Goal: Information Seeking & Learning: Learn about a topic

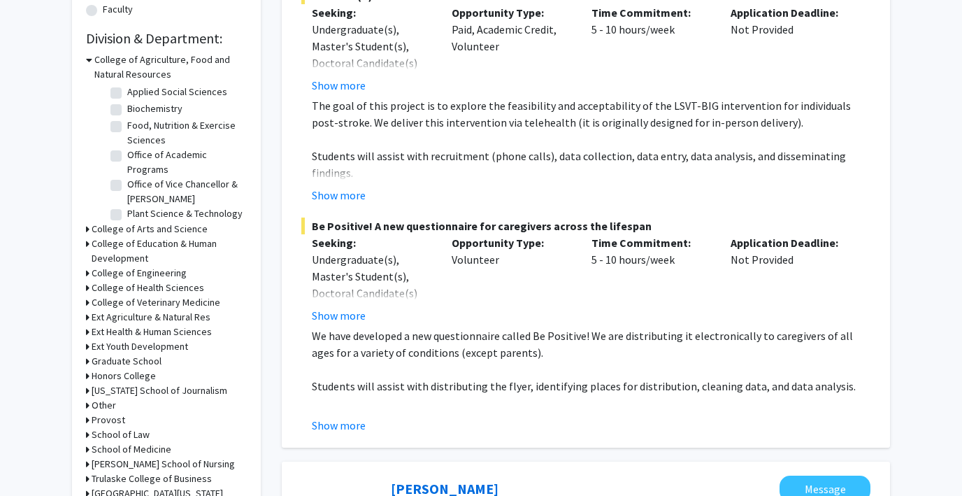
scroll to position [85, 0]
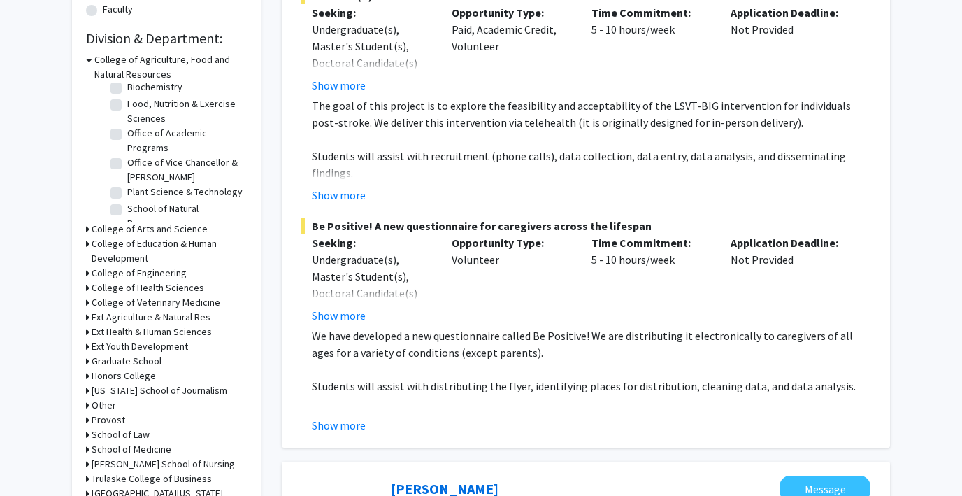
click at [102, 226] on h3 "College of Arts and Science" at bounding box center [150, 229] width 116 height 15
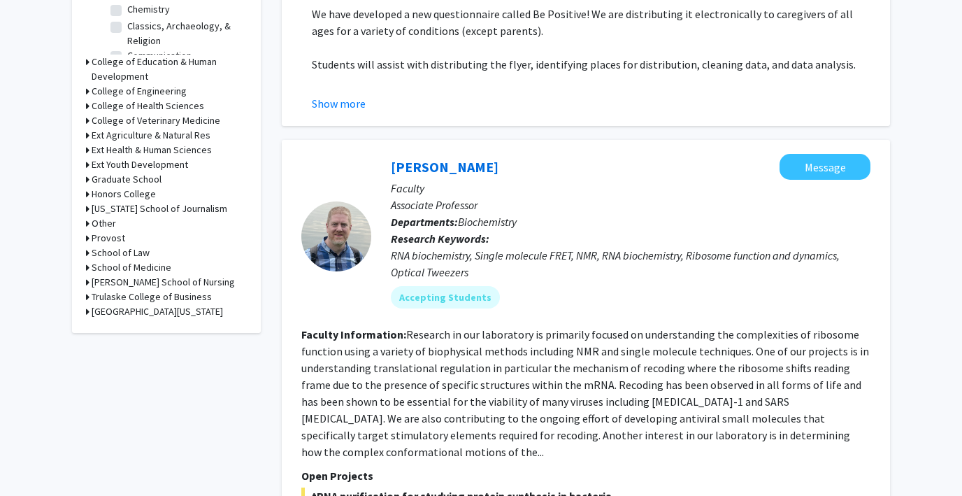
scroll to position [726, 0]
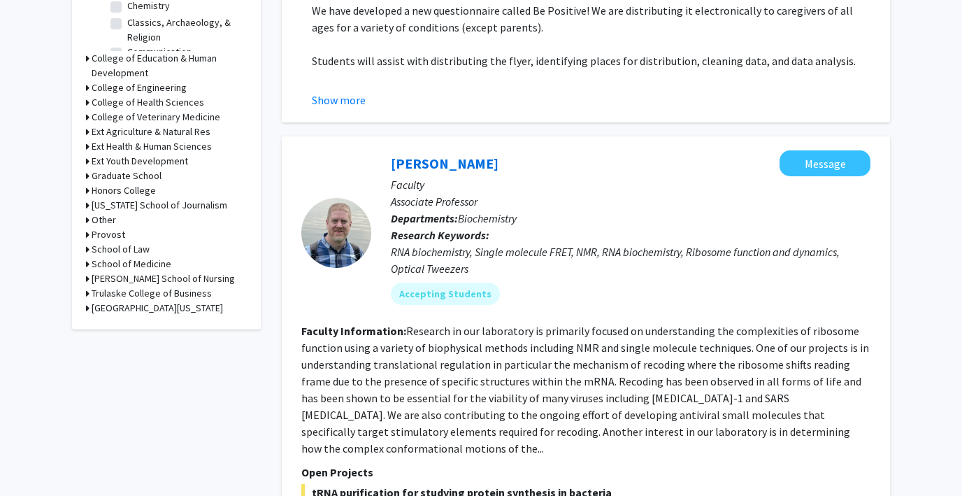
click at [89, 58] on icon at bounding box center [87, 58] width 3 height 15
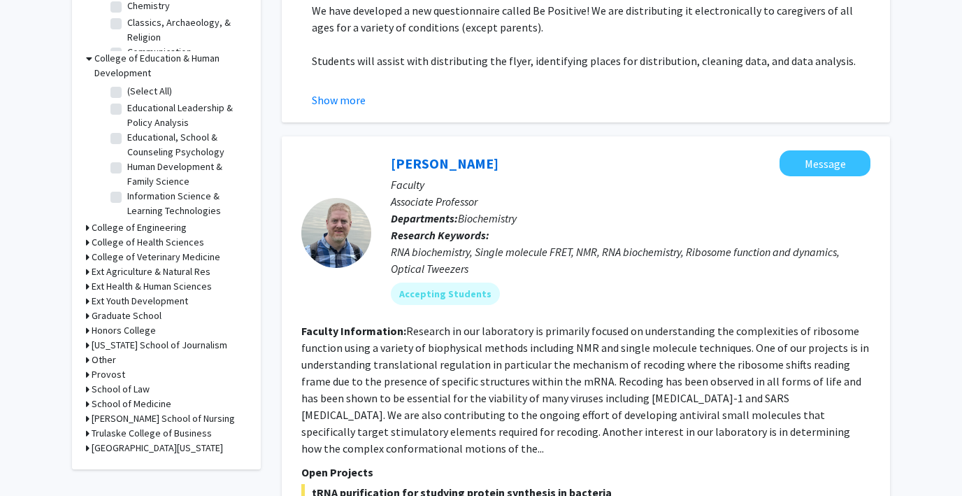
scroll to position [48, 0]
click at [90, 225] on div "College of Engineering" at bounding box center [166, 227] width 161 height 15
click at [87, 224] on icon at bounding box center [87, 227] width 3 height 15
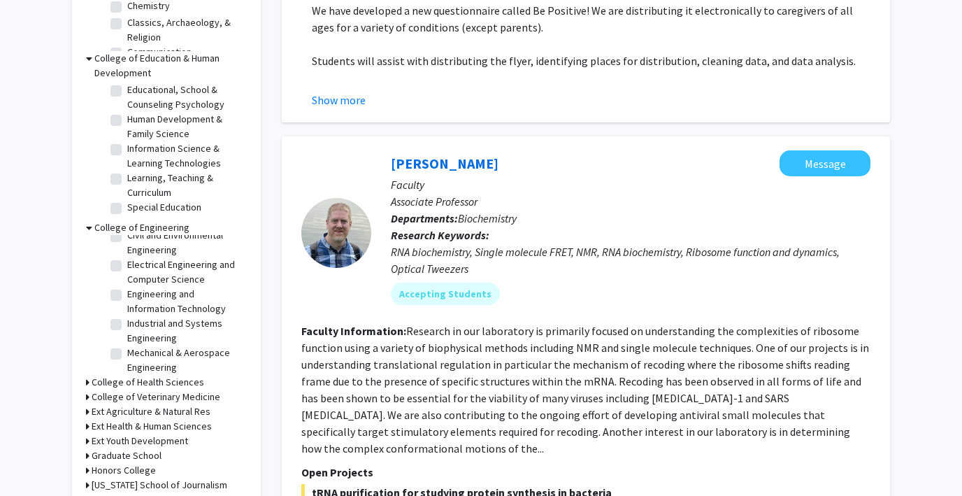
scroll to position [60, 0]
click at [87, 382] on icon at bounding box center [87, 382] width 3 height 15
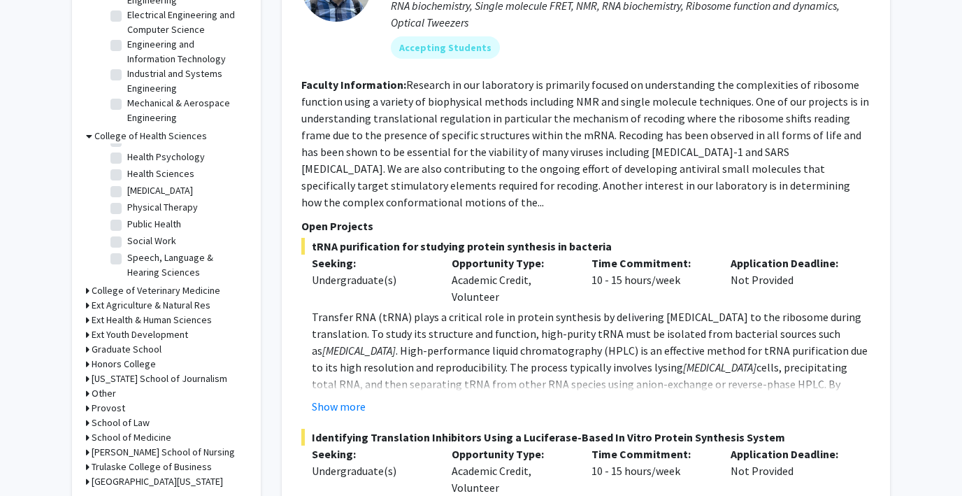
click at [87, 289] on icon at bounding box center [87, 290] width 3 height 15
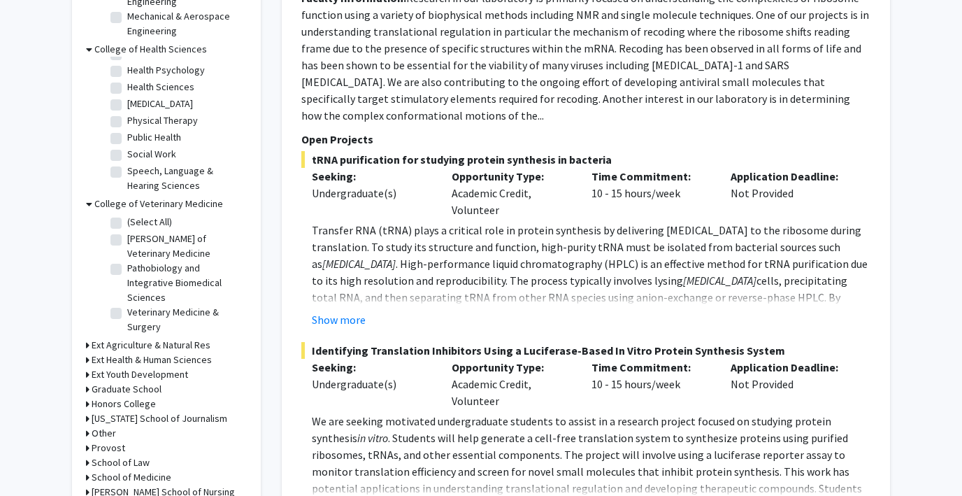
scroll to position [1069, 0]
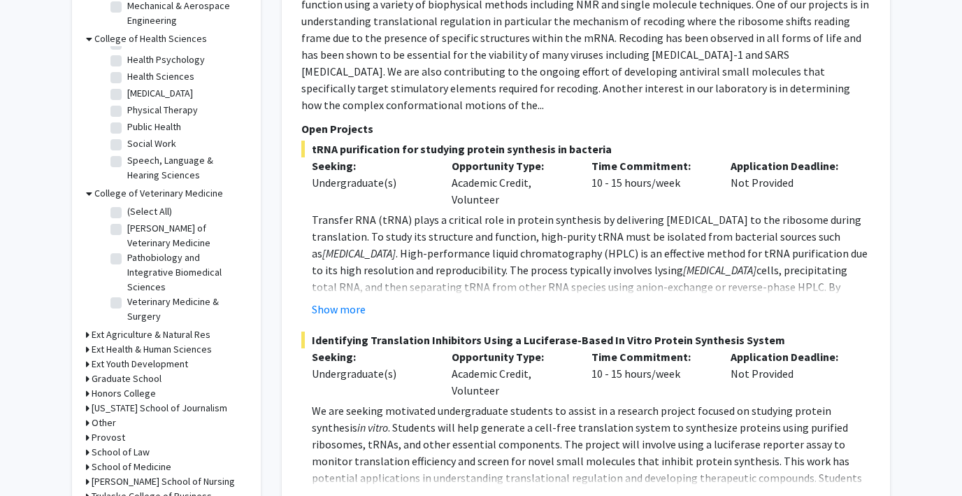
click at [87, 327] on icon at bounding box center [87, 334] width 3 height 15
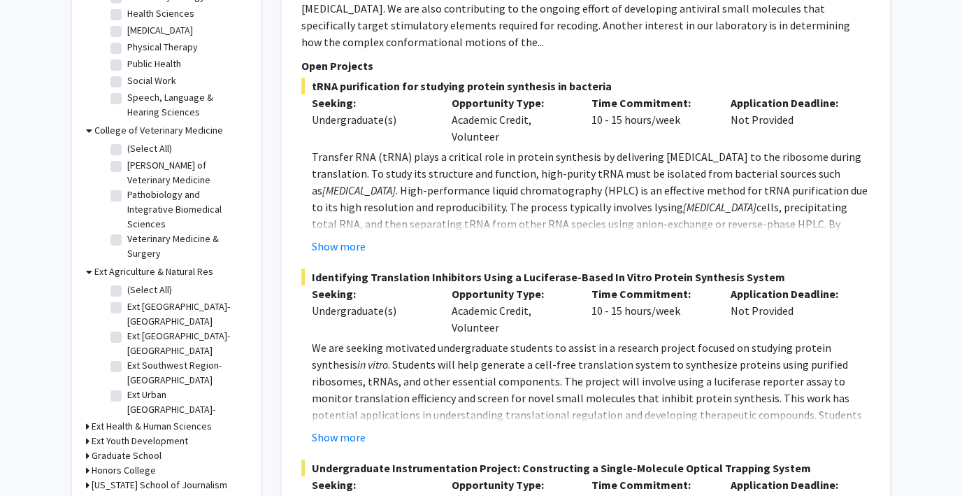
scroll to position [1151, 0]
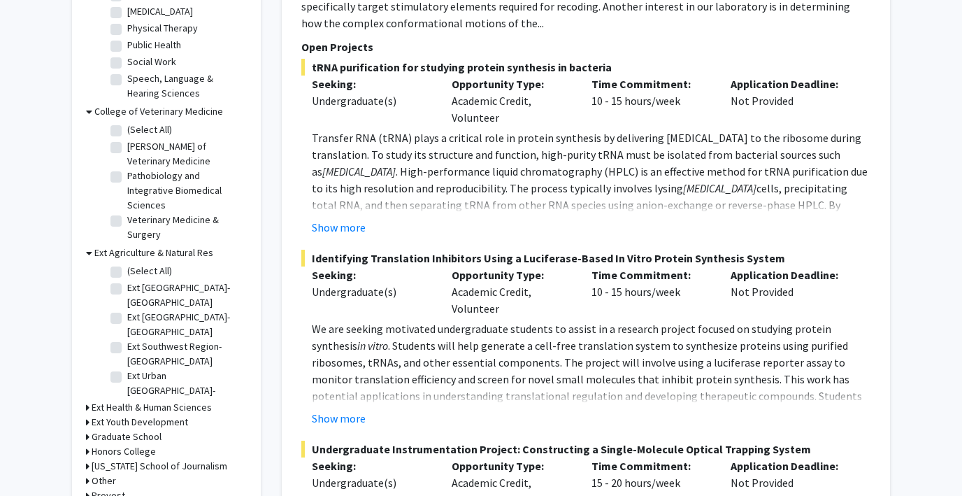
click at [86, 400] on icon at bounding box center [87, 407] width 3 height 15
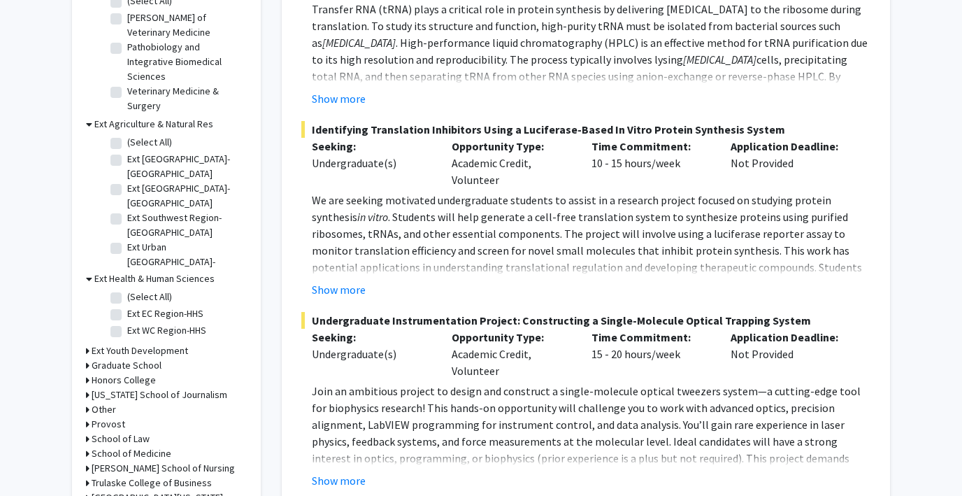
scroll to position [1281, 0]
click at [86, 357] on icon at bounding box center [87, 364] width 3 height 15
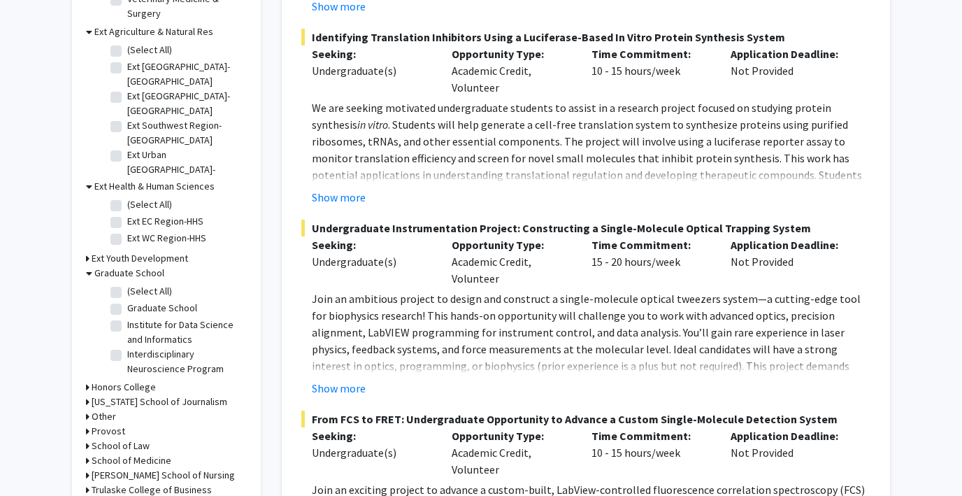
scroll to position [1373, 0]
click at [86, 379] on icon at bounding box center [87, 386] width 3 height 15
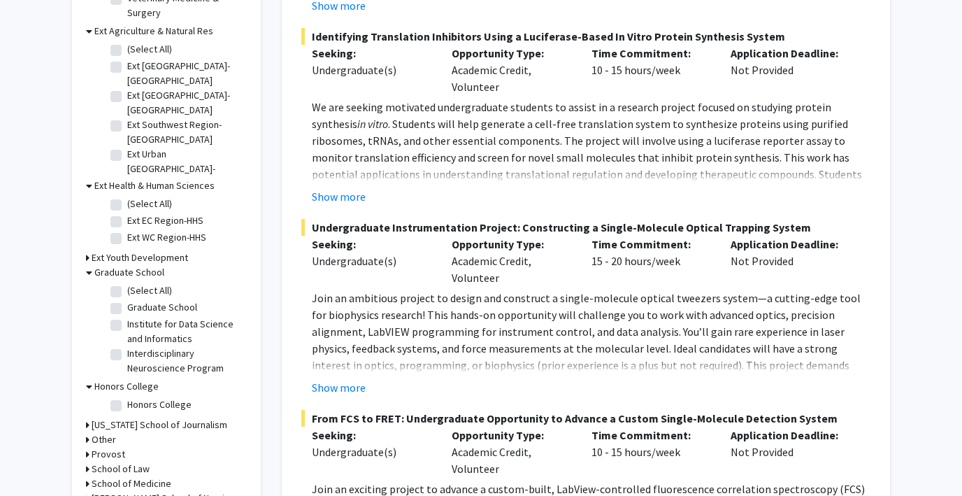
scroll to position [1395, 0]
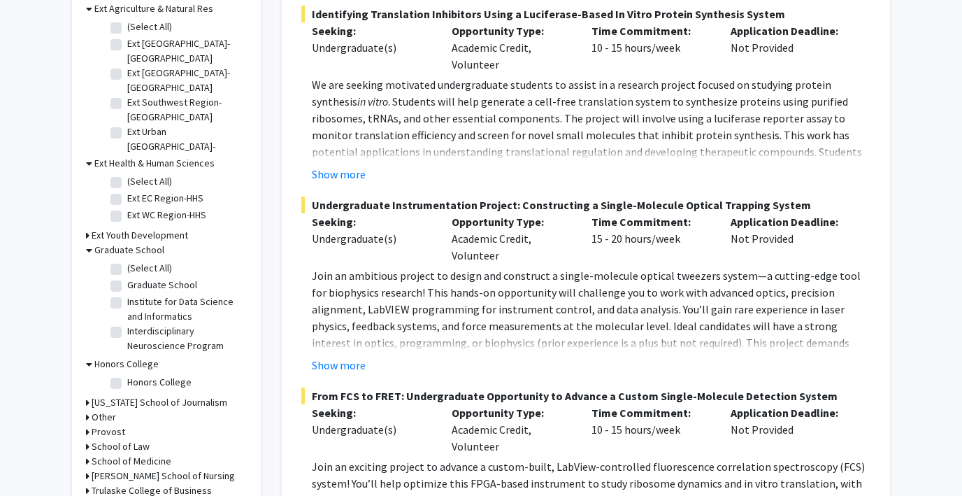
click at [87, 395] on icon at bounding box center [87, 402] width 3 height 15
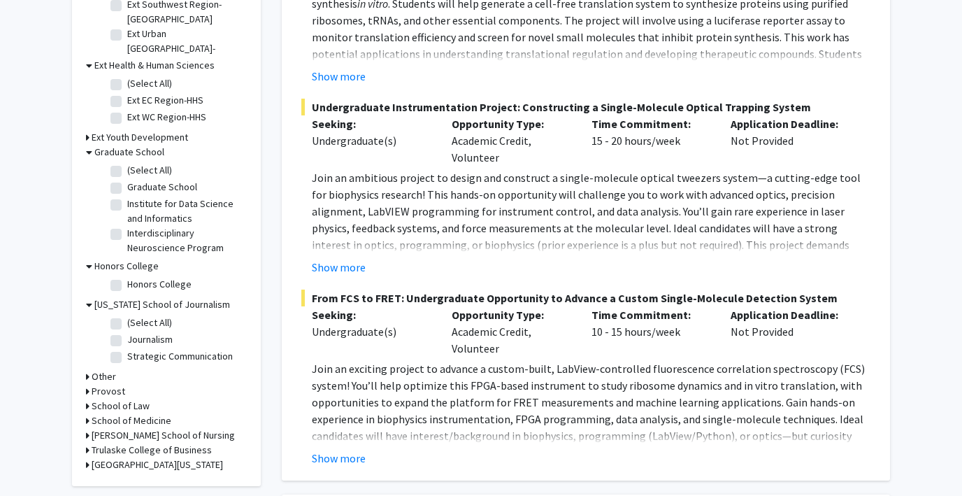
scroll to position [1495, 0]
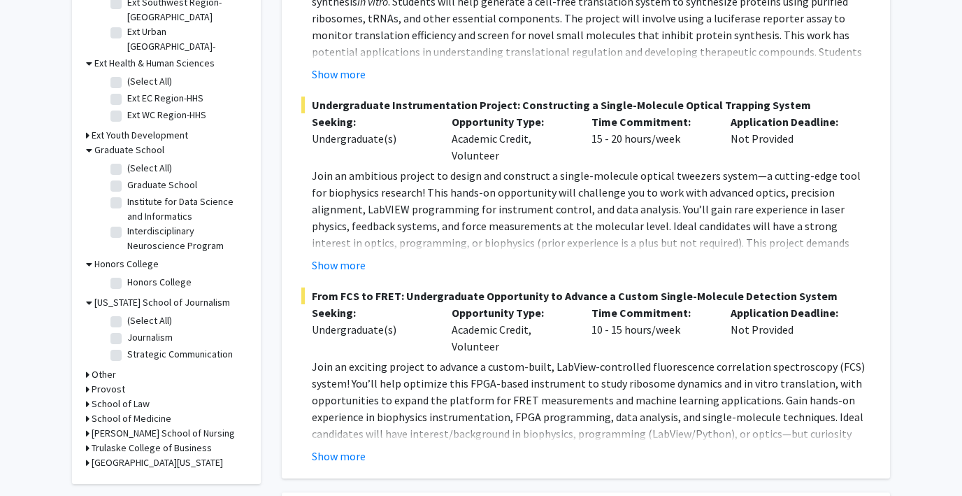
click at [87, 367] on icon at bounding box center [87, 374] width 3 height 15
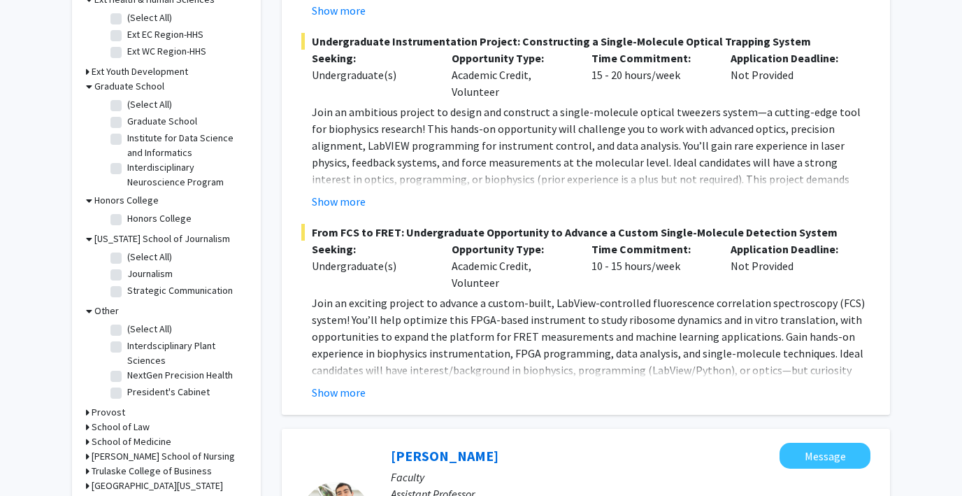
scroll to position [1586, 0]
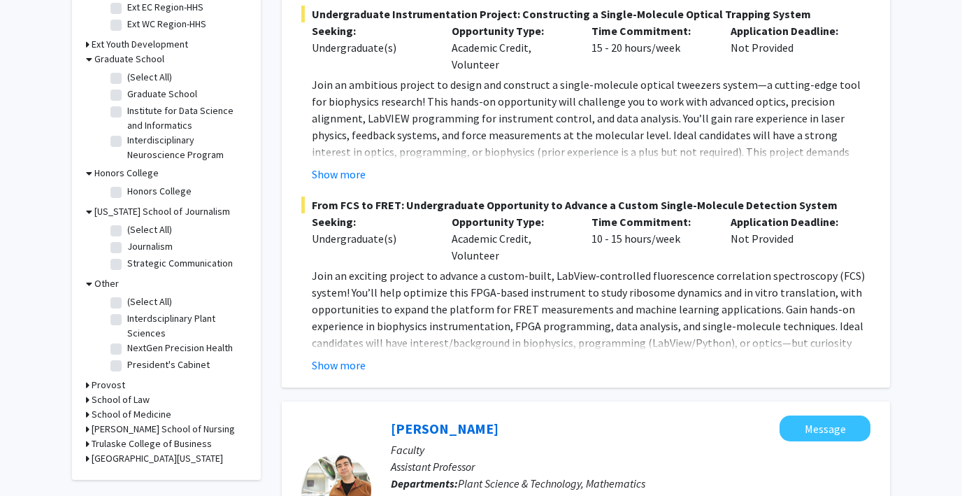
click at [87, 378] on icon at bounding box center [87, 385] width 3 height 15
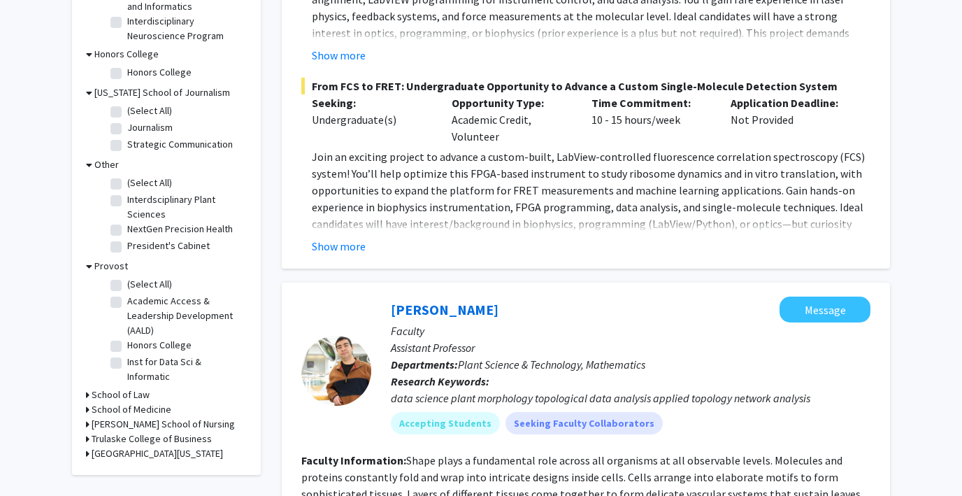
scroll to position [1706, 0]
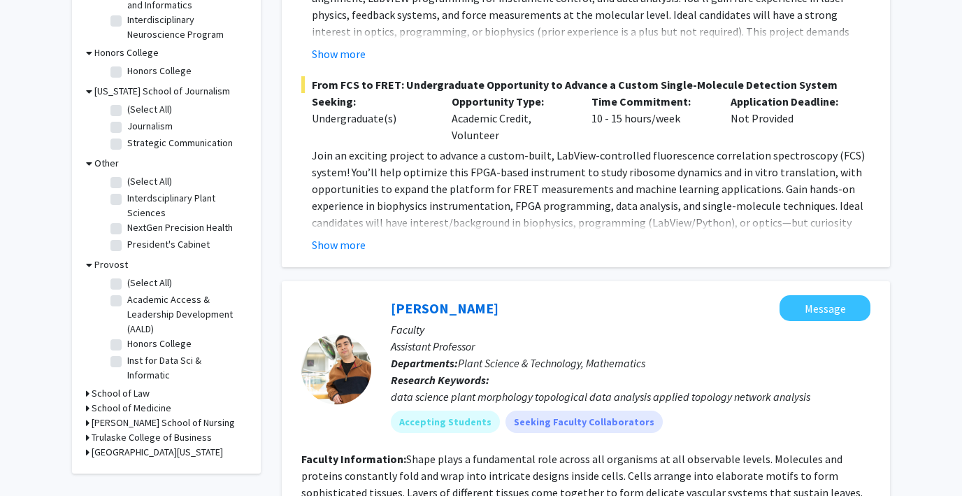
click at [87, 386] on icon at bounding box center [87, 393] width 3 height 15
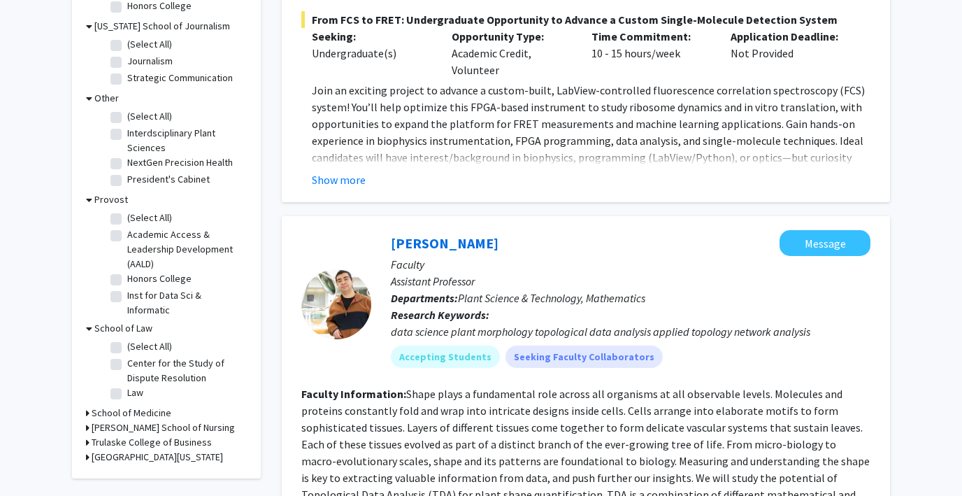
scroll to position [1795, 0]
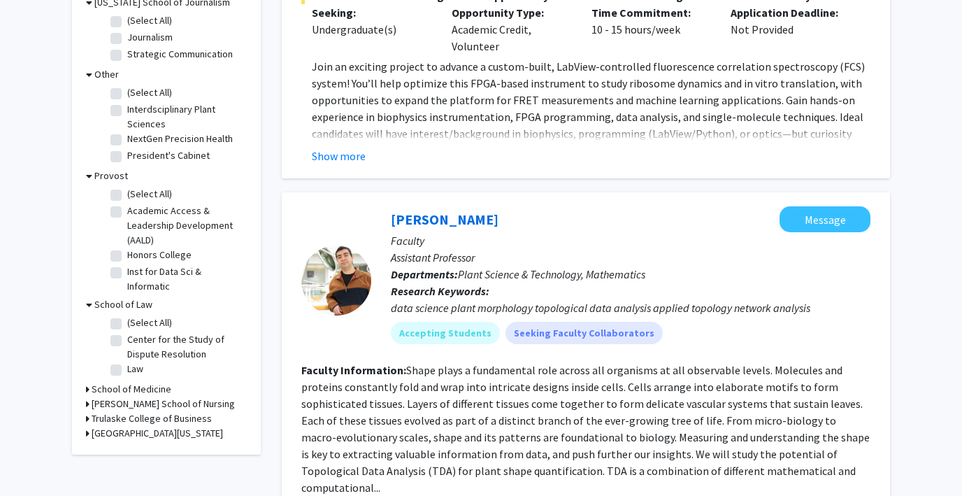
click at [86, 382] on icon at bounding box center [87, 389] width 3 height 15
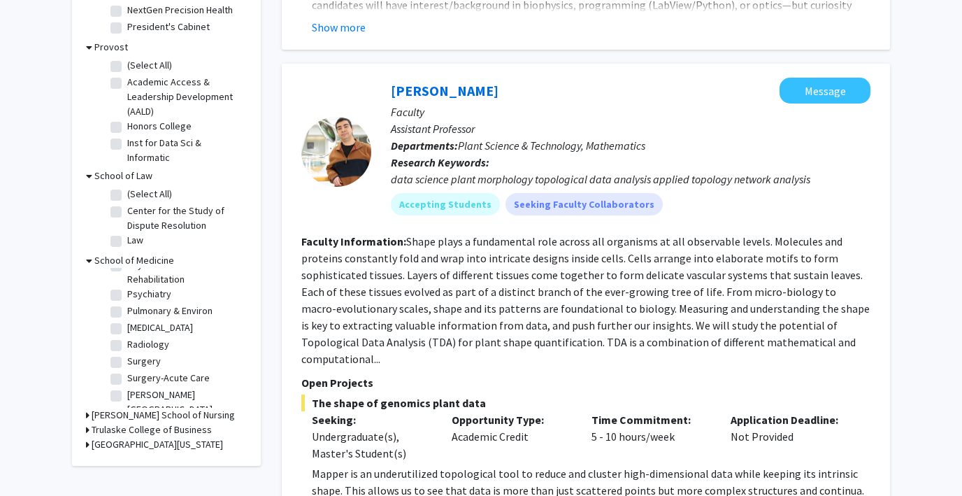
scroll to position [1925, 0]
click at [87, 422] on icon at bounding box center [87, 429] width 3 height 15
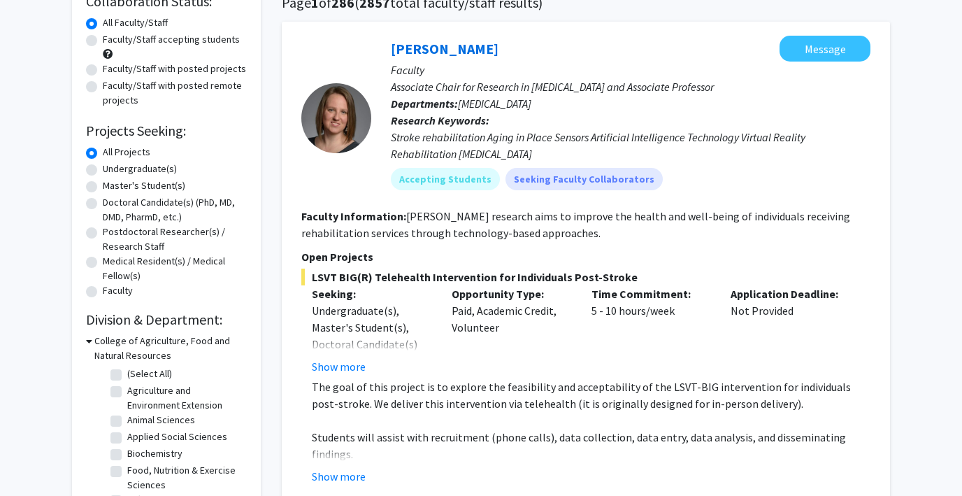
scroll to position [0, 0]
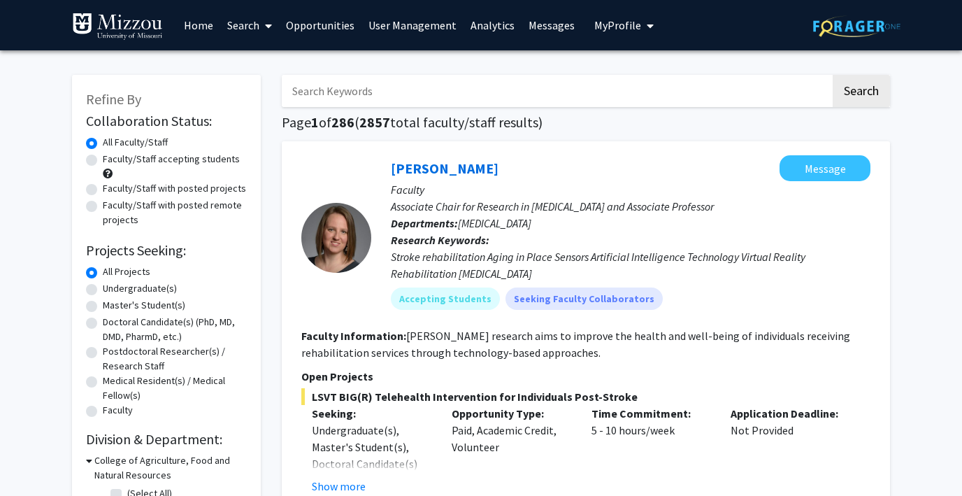
click at [320, 98] on input "Search Keywords" at bounding box center [556, 91] width 549 height 32
type input "computer science"
click at [833, 75] on button "Search" at bounding box center [861, 91] width 57 height 32
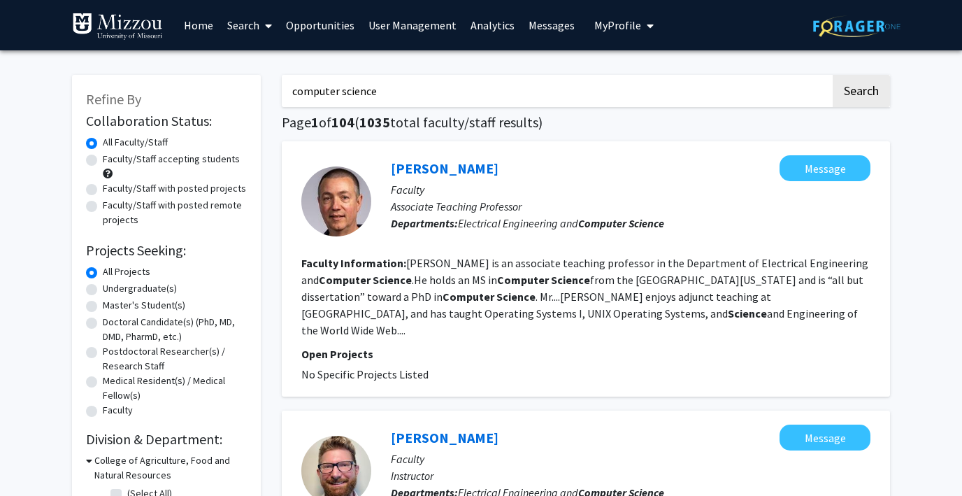
click at [366, 93] on input "computer science" at bounding box center [556, 91] width 549 height 32
click at [489, 22] on link "Analytics" at bounding box center [493, 25] width 58 height 49
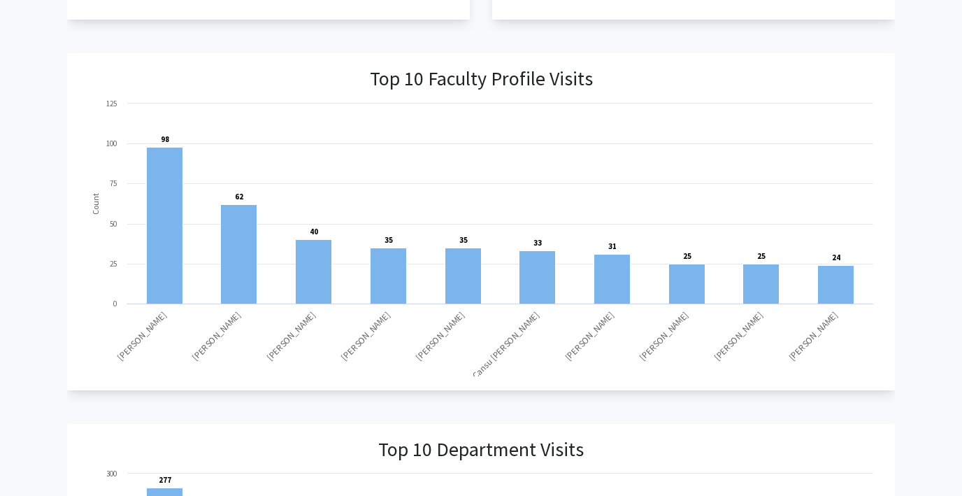
scroll to position [904, 0]
